Goal: Navigation & Orientation: Find specific page/section

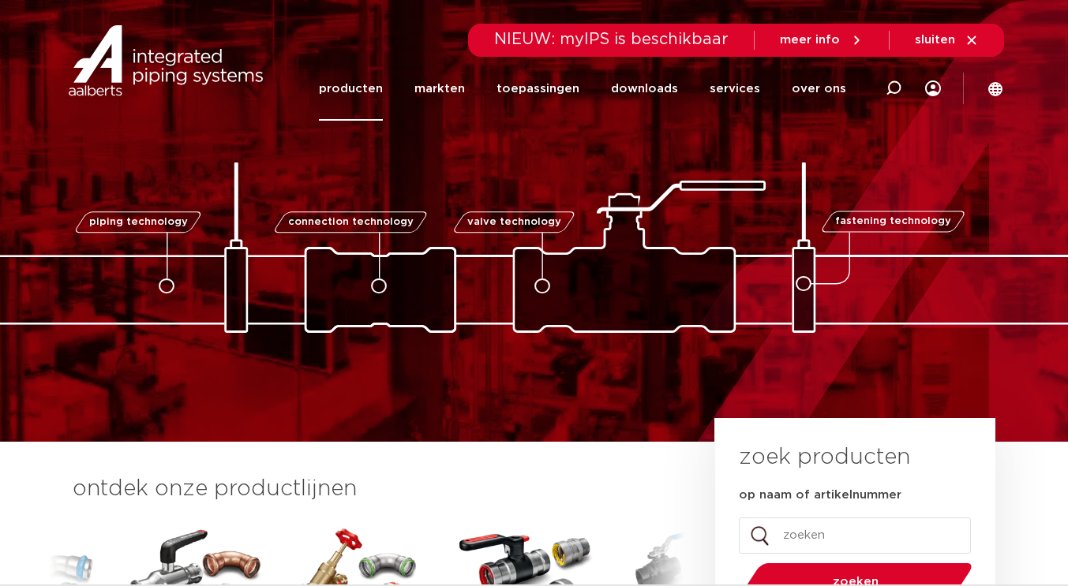
click at [359, 85] on link "producten" at bounding box center [351, 89] width 64 height 64
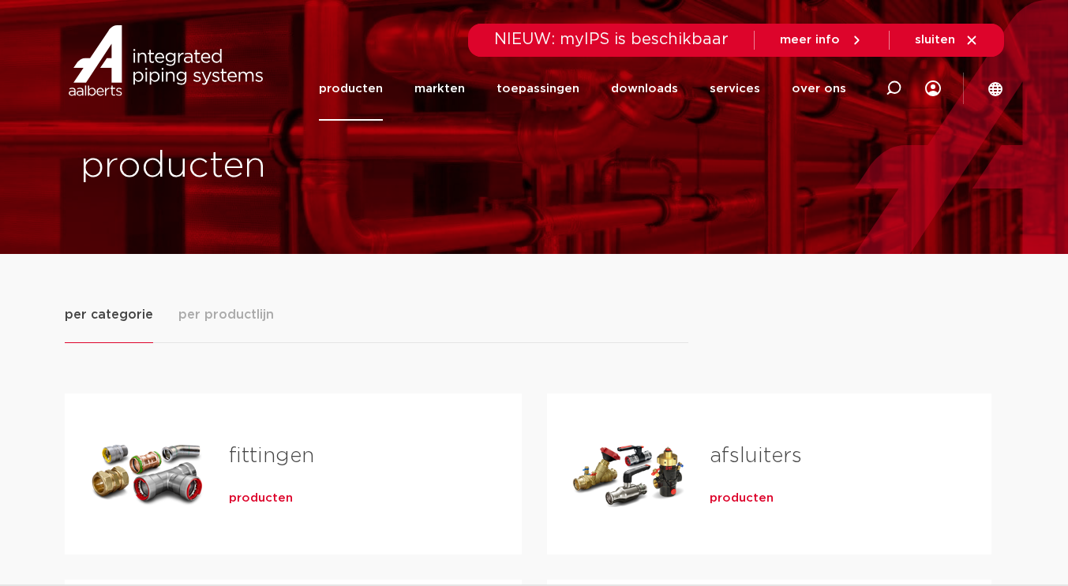
click at [267, 447] on link "fittingen" at bounding box center [271, 456] width 85 height 21
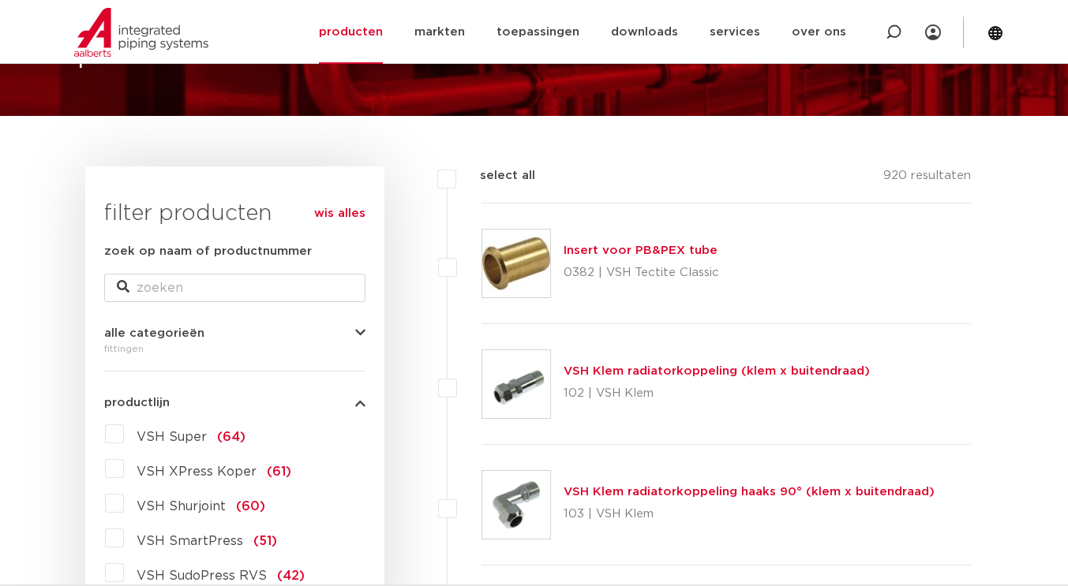
scroll to position [137, 0]
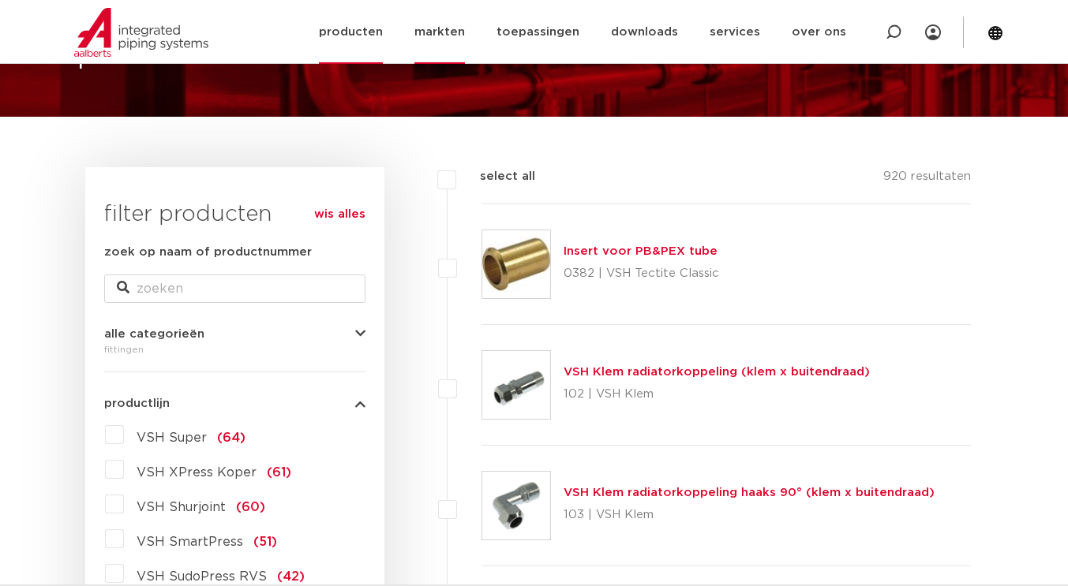
click at [459, 32] on link "markten" at bounding box center [439, 32] width 51 height 64
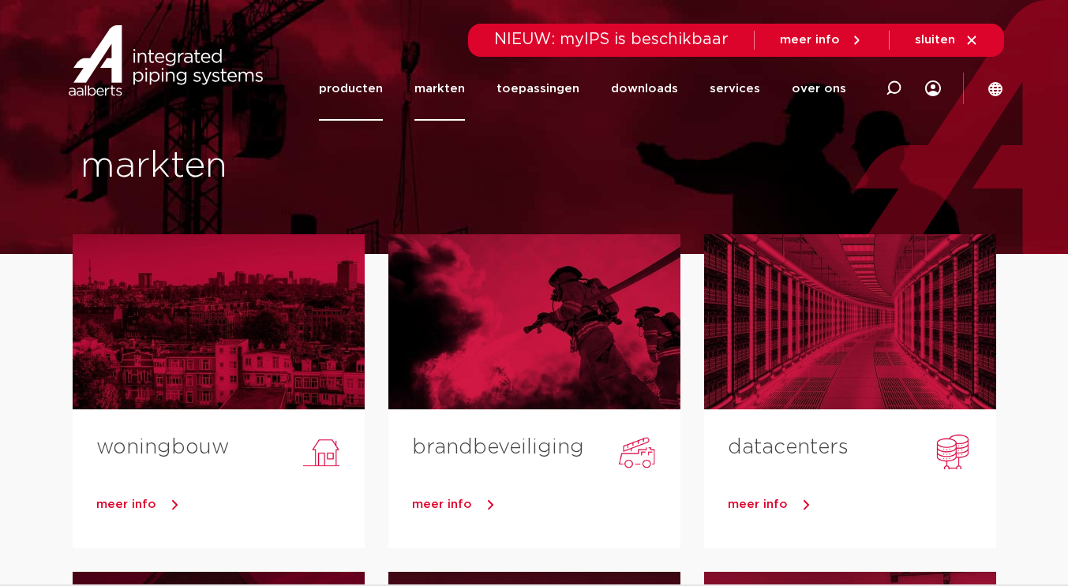
click at [366, 83] on link "producten" at bounding box center [351, 89] width 64 height 64
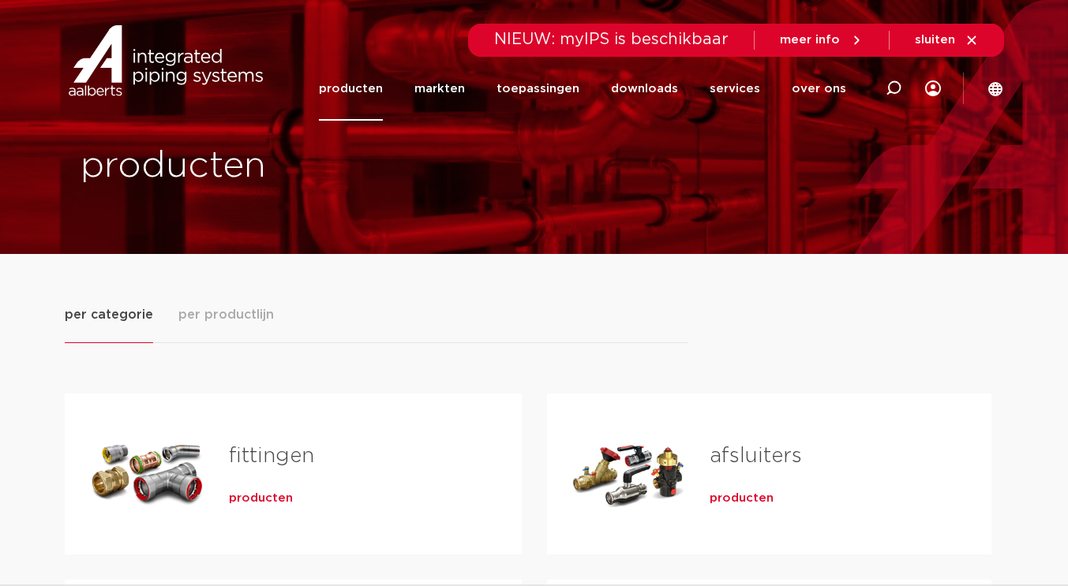
click at [240, 452] on link "fittingen" at bounding box center [271, 456] width 85 height 21
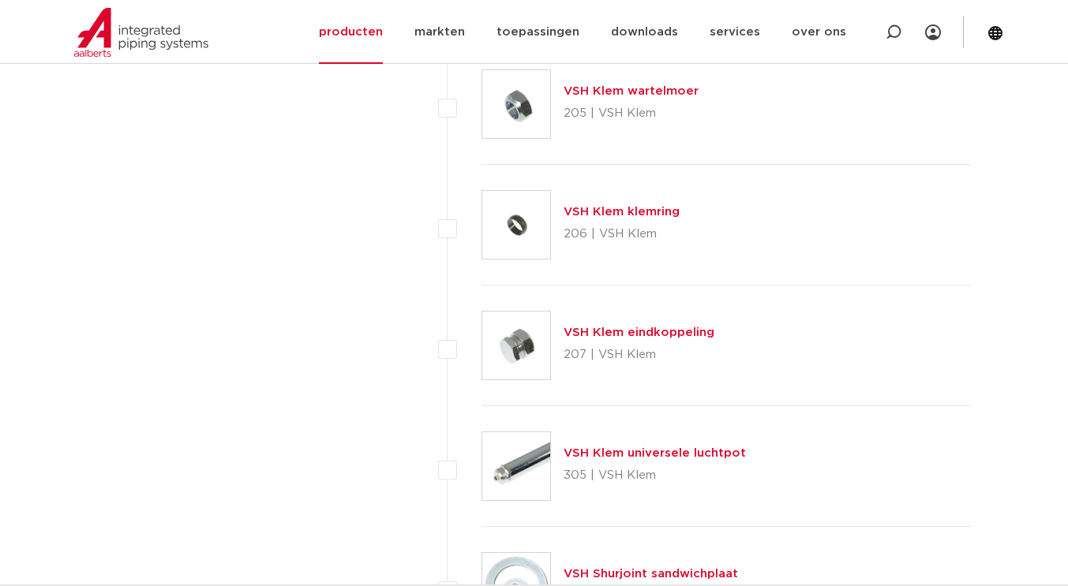
scroll to position [3186, 0]
